Goal: Task Accomplishment & Management: Use online tool/utility

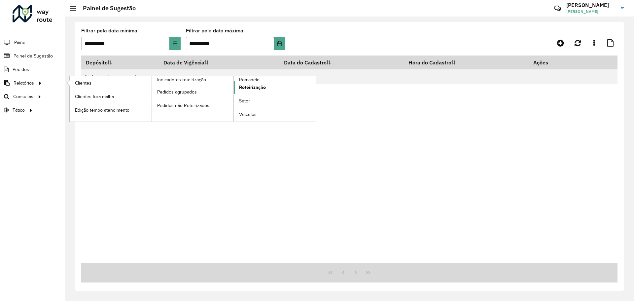
click at [251, 86] on span "Roteirização" at bounding box center [252, 87] width 27 height 7
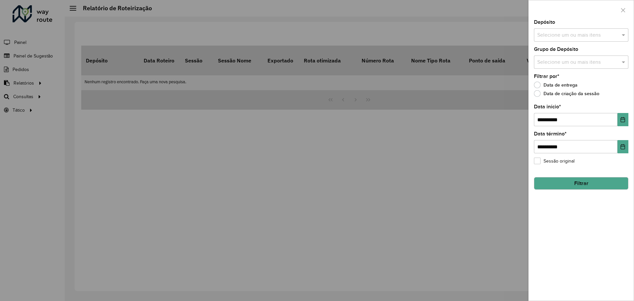
click at [117, 117] on div at bounding box center [317, 150] width 634 height 301
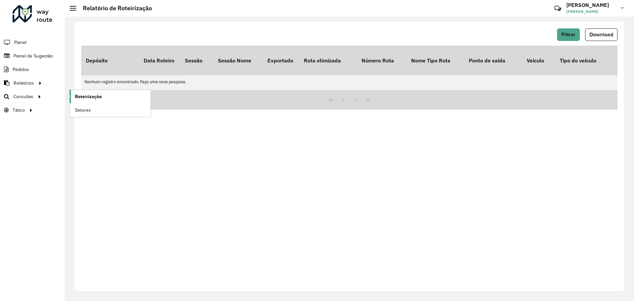
click at [86, 97] on span "Roteirização" at bounding box center [88, 96] width 27 height 7
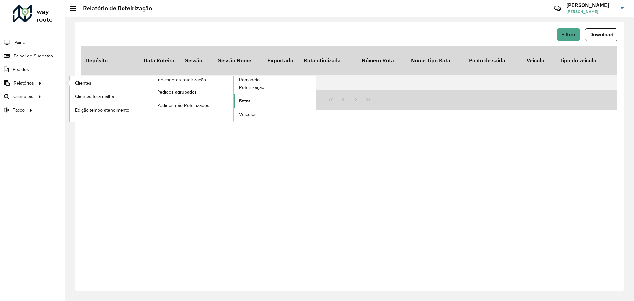
click at [242, 99] on span "Setor" at bounding box center [244, 100] width 11 height 7
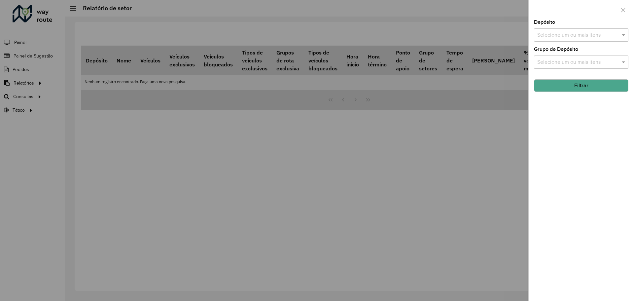
click at [84, 115] on div at bounding box center [317, 150] width 634 height 301
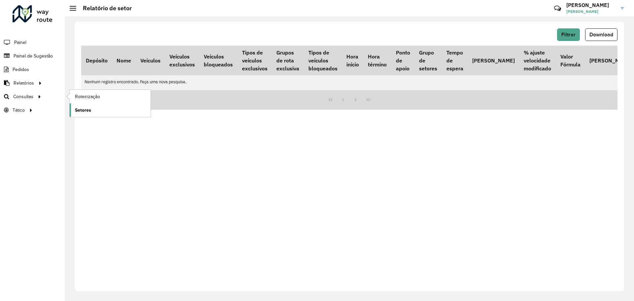
click at [84, 105] on link "Setores" at bounding box center [110, 109] width 81 height 13
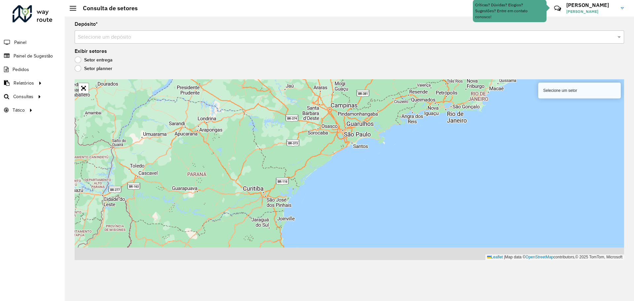
click at [82, 72] on div "Setor planner" at bounding box center [349, 70] width 549 height 8
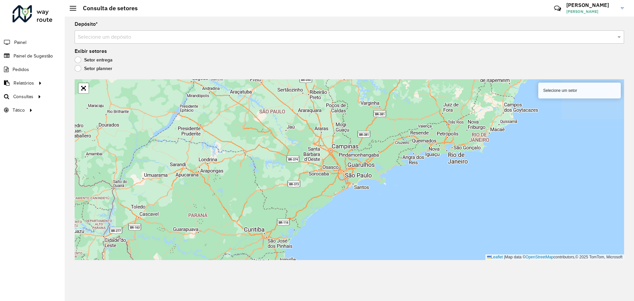
click at [82, 72] on div "Setor planner" at bounding box center [349, 70] width 549 height 8
click at [79, 71] on label "Setor planner" at bounding box center [94, 68] width 38 height 7
click at [74, 62] on div "Depósito * Selecione um depósito Exibir setores Setor entrega Setor planner Sel…" at bounding box center [349, 159] width 569 height 284
click at [81, 61] on label "Setor entrega" at bounding box center [94, 59] width 38 height 7
click at [570, 95] on div "Selecione um setor" at bounding box center [579, 91] width 83 height 16
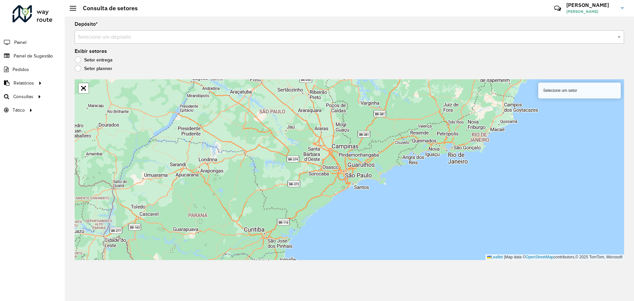
click at [571, 90] on div "Selecione um setor" at bounding box center [579, 91] width 83 height 16
click at [569, 35] on input "text" at bounding box center [342, 37] width 529 height 8
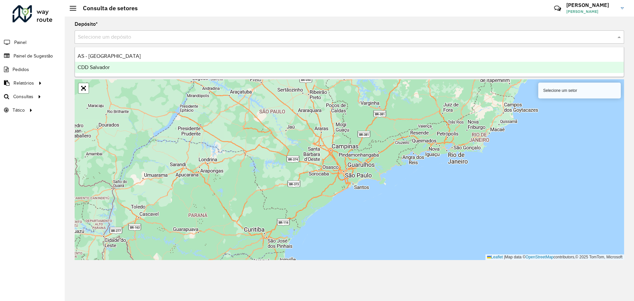
click at [295, 87] on div "Selecione um setor Leaflet | Map data © OpenStreetMap contributors,© 2025 TomTo…" at bounding box center [349, 169] width 549 height 181
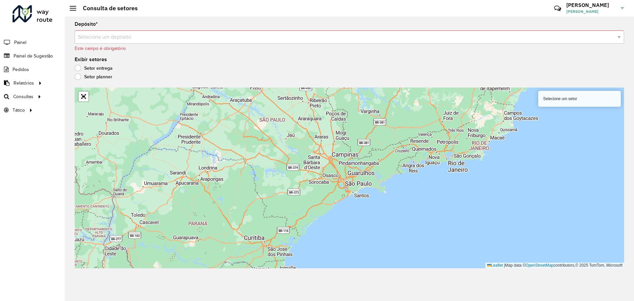
click at [166, 35] on input "text" at bounding box center [342, 37] width 529 height 8
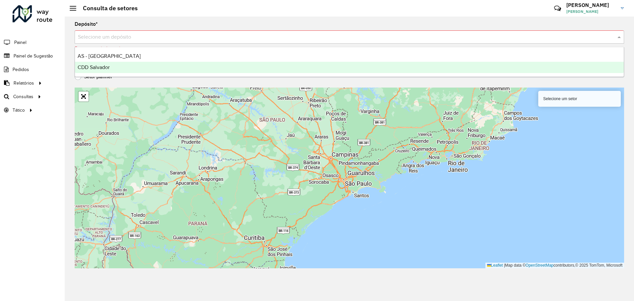
click at [125, 64] on div "CDD Salvador" at bounding box center [349, 67] width 549 height 11
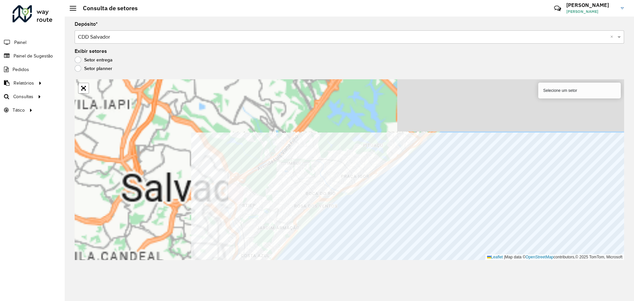
click at [539, 264] on div "Depósito * Selecione um depósito × CDD Salvador × Exibir setores Setor entrega …" at bounding box center [349, 159] width 569 height 284
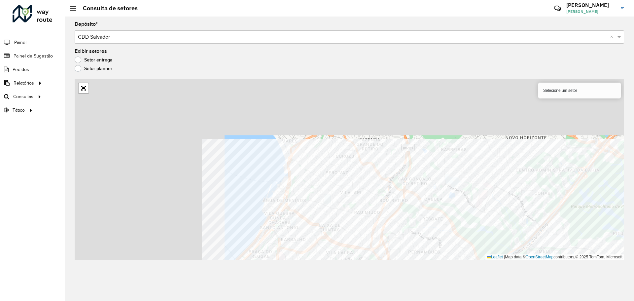
click at [502, 269] on div "Depósito * Selecione um depósito × CDD Salvador × Exibir setores Setor entrega …" at bounding box center [349, 159] width 569 height 284
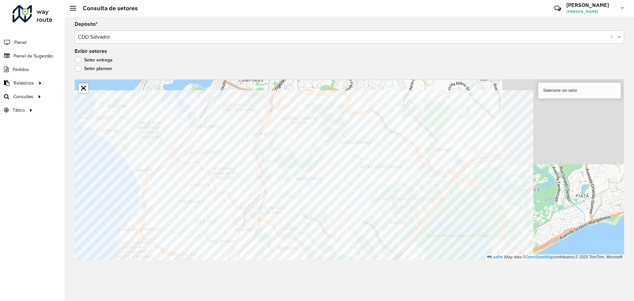
click at [293, 262] on div "Depósito * Selecione um depósito × CDD Salvador × Exibir setores Setor entrega …" at bounding box center [349, 159] width 569 height 284
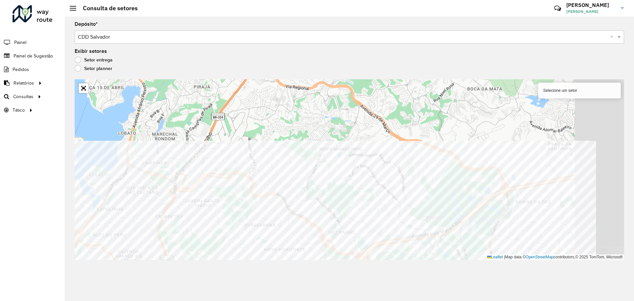
click at [200, 267] on div "Depósito * Selecione um depósito × CDD Salvador × Exibir setores Setor entrega …" at bounding box center [349, 159] width 569 height 284
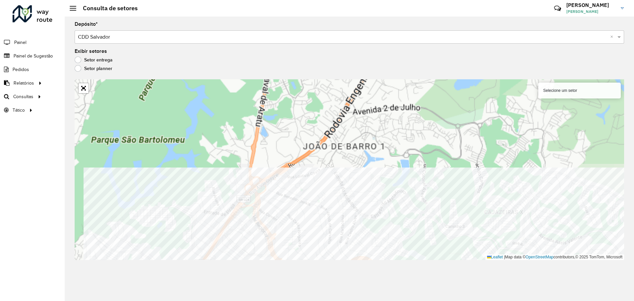
click at [298, 295] on div "Depósito * Selecione um depósito × CDD Salvador × Exibir setores Setor entrega …" at bounding box center [349, 159] width 569 height 284
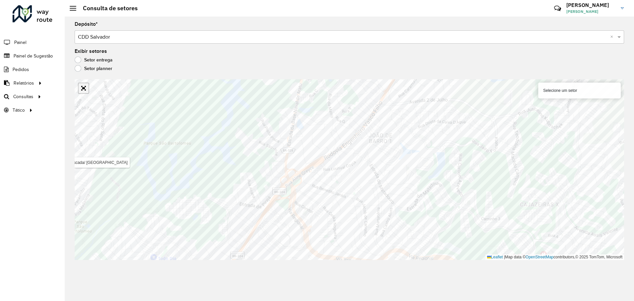
click at [80, 89] on link "Abrir mapa em tela cheia" at bounding box center [84, 88] width 10 height 10
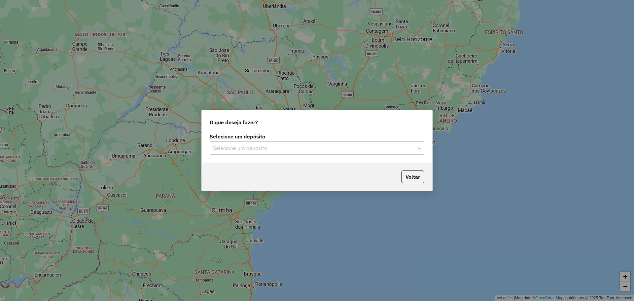
click at [356, 150] on input "text" at bounding box center [310, 148] width 195 height 8
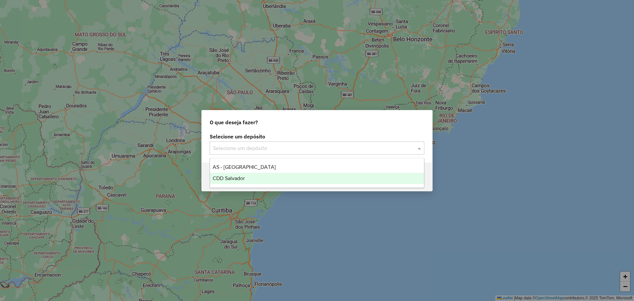
click at [305, 177] on div "CDD Salvador" at bounding box center [317, 178] width 214 height 11
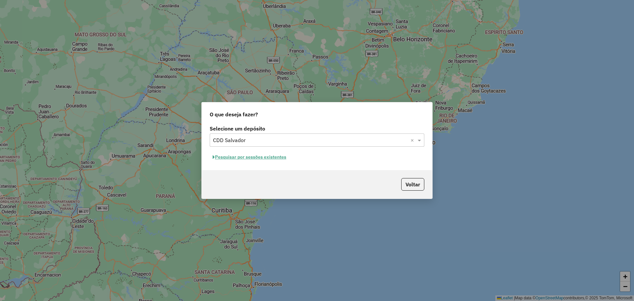
click at [256, 156] on button "Pesquisar por sessões existentes" at bounding box center [250, 157] width 80 height 10
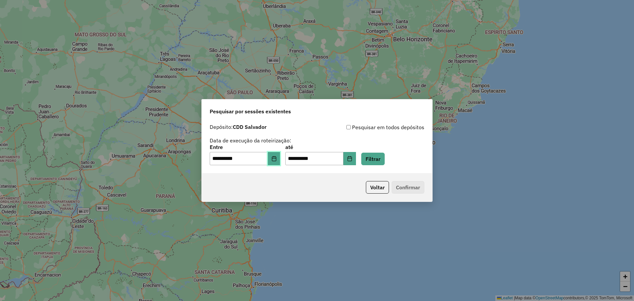
click at [280, 164] on button "Choose Date" at bounding box center [274, 158] width 13 height 13
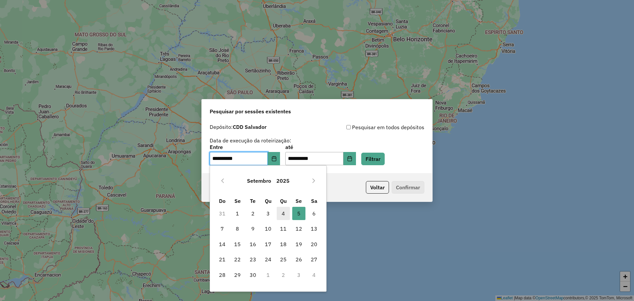
click at [283, 208] on span "4" at bounding box center [283, 213] width 13 height 13
type input "**********"
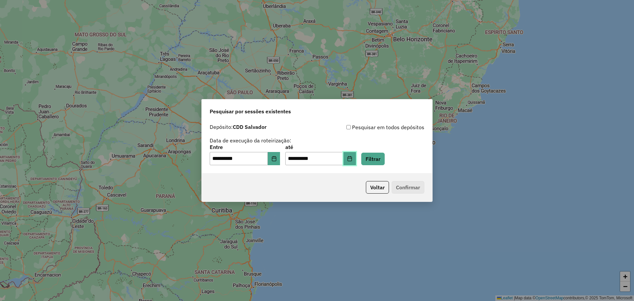
click at [352, 160] on icon "Choose Date" at bounding box center [349, 158] width 5 height 5
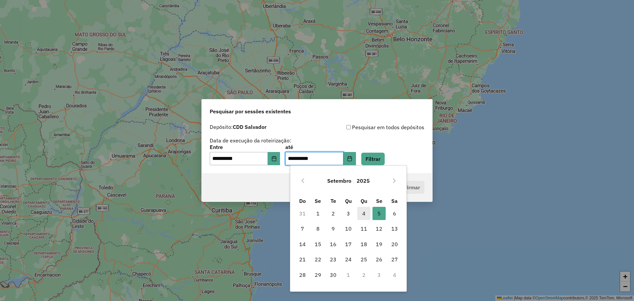
click at [361, 210] on span "4" at bounding box center [363, 213] width 13 height 13
type input "**********"
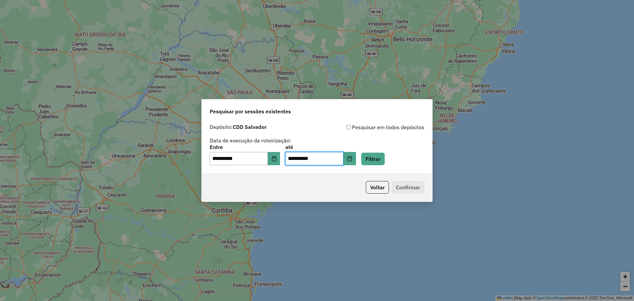
click at [403, 140] on div "**********" at bounding box center [317, 144] width 215 height 42
click at [383, 161] on button "Filtrar" at bounding box center [372, 159] width 23 height 13
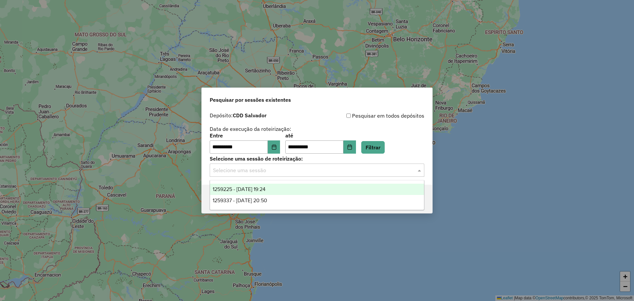
click at [322, 171] on input "text" at bounding box center [310, 170] width 195 height 8
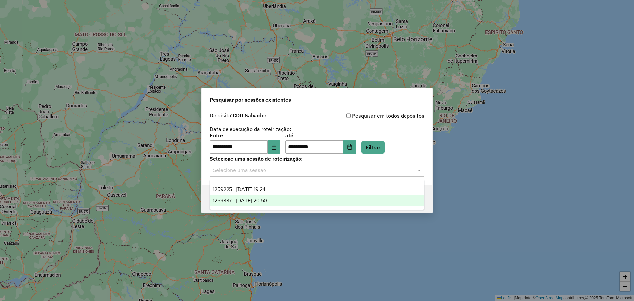
click at [281, 195] on div "1259337 - 04/09/2025 20:50" at bounding box center [317, 200] width 214 height 11
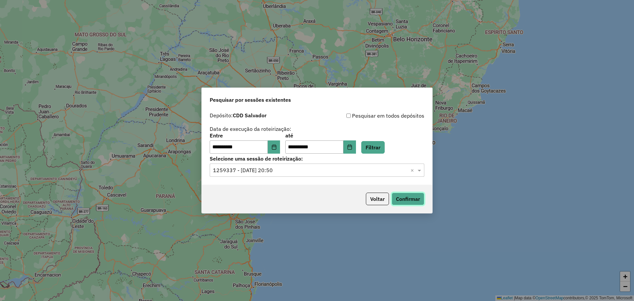
click at [400, 199] on button "Confirmar" at bounding box center [408, 198] width 33 height 13
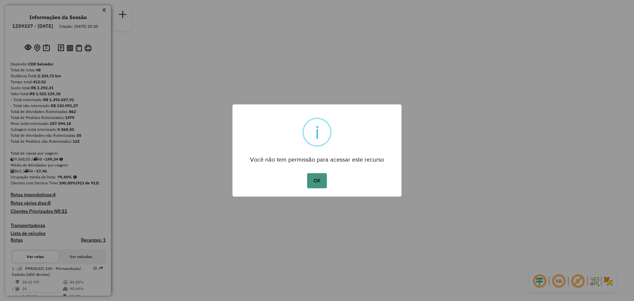
click at [311, 178] on button "OK" at bounding box center [316, 180] width 19 height 15
